Goal: Navigation & Orientation: Go to known website

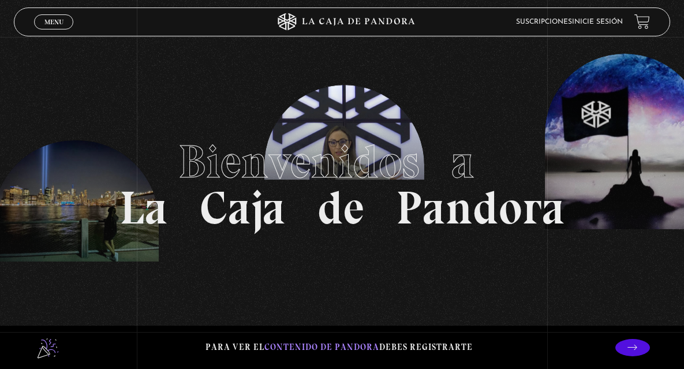
click at [612, 23] on link "Inicie sesión" at bounding box center [597, 21] width 51 height 7
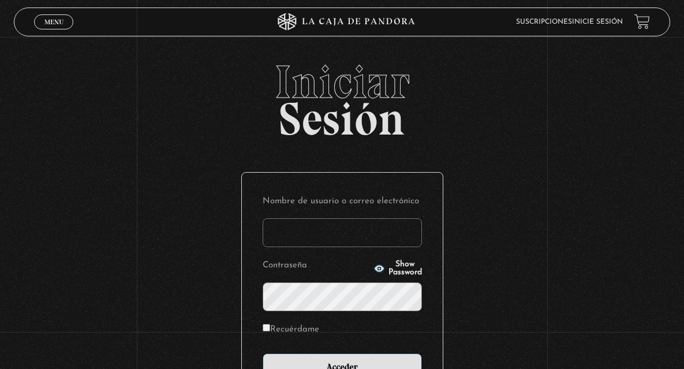
type input "mfbj232@gmail.com"
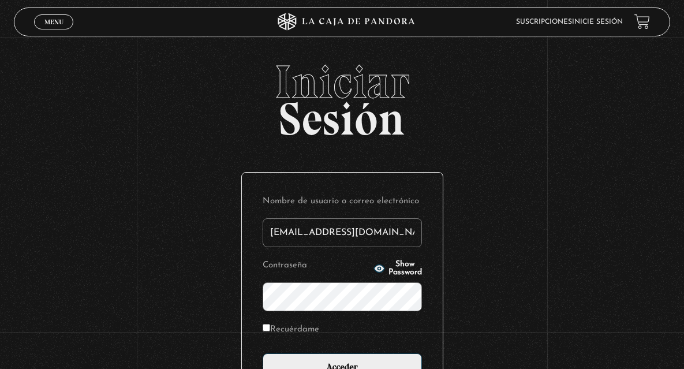
click at [275, 330] on label "Recuérdame" at bounding box center [291, 330] width 57 height 16
click at [270, 330] on input "Recuérdame" at bounding box center [267, 328] width 8 height 8
checkbox input "true"
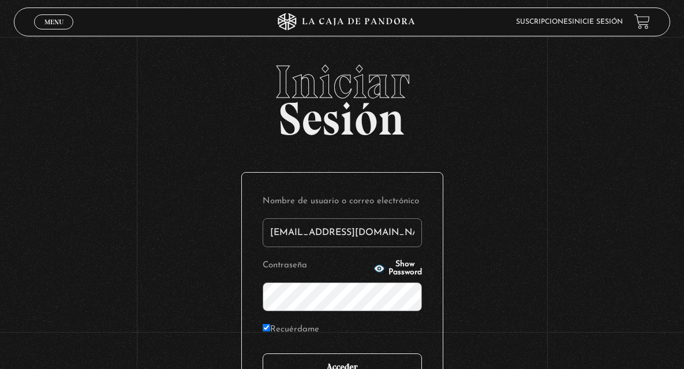
click at [337, 359] on input "Acceder" at bounding box center [342, 367] width 159 height 29
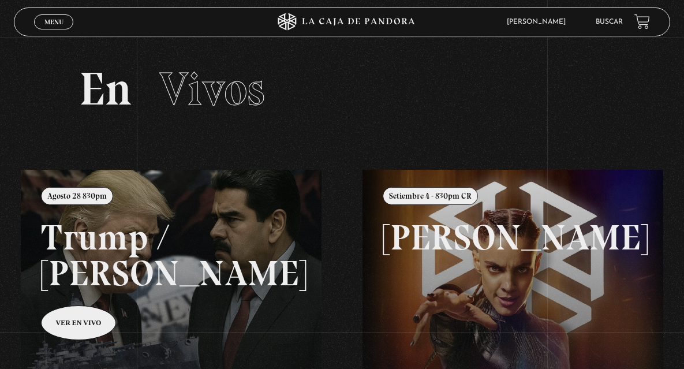
click at [68, 322] on link at bounding box center [363, 354] width 684 height 369
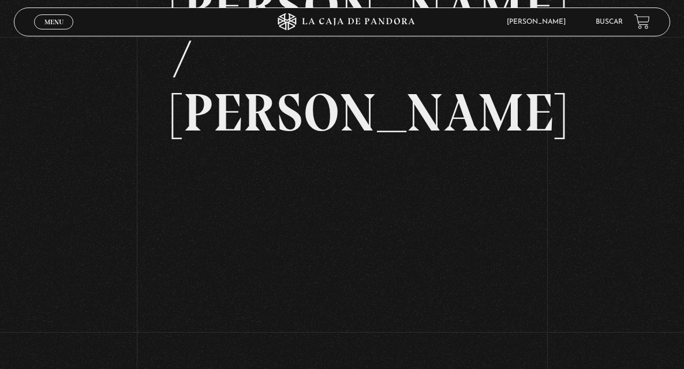
scroll to position [95, 0]
